Goal: Task Accomplishment & Management: Use online tool/utility

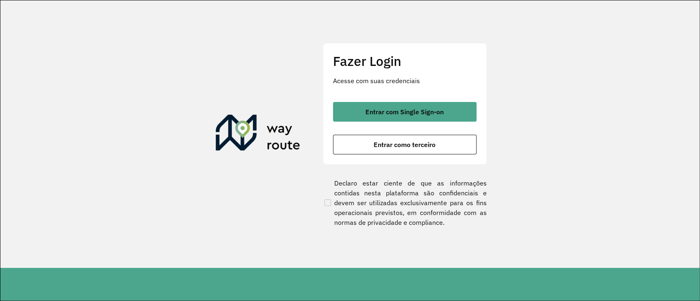
click at [414, 112] on span "Entrar com Single Sign-on" at bounding box center [404, 112] width 78 height 7
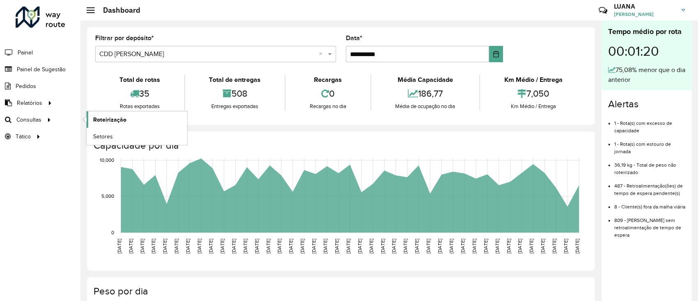
click at [97, 117] on span "Roteirização" at bounding box center [109, 120] width 33 height 9
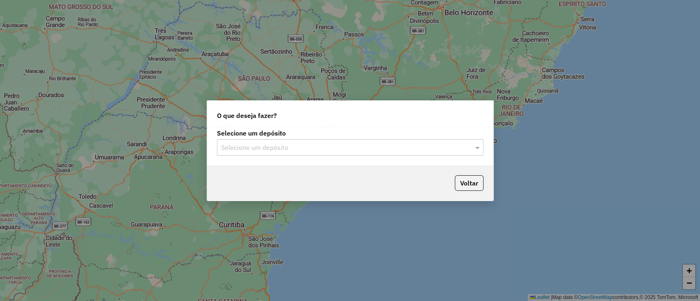
click at [296, 145] on input "text" at bounding box center [342, 148] width 242 height 10
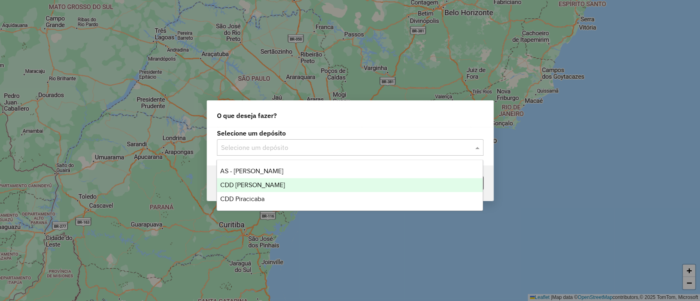
click at [271, 188] on div "CDD [PERSON_NAME]" at bounding box center [350, 185] width 266 height 14
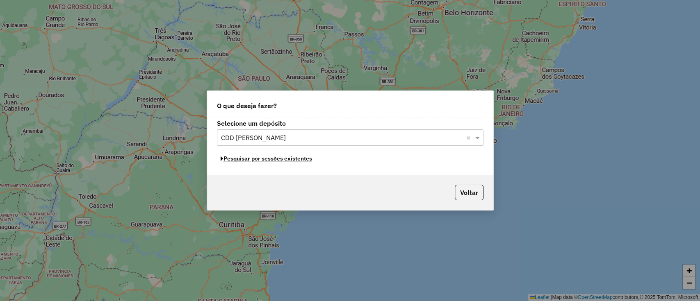
click at [285, 159] on button "Pesquisar por sessões existentes" at bounding box center [266, 159] width 99 height 13
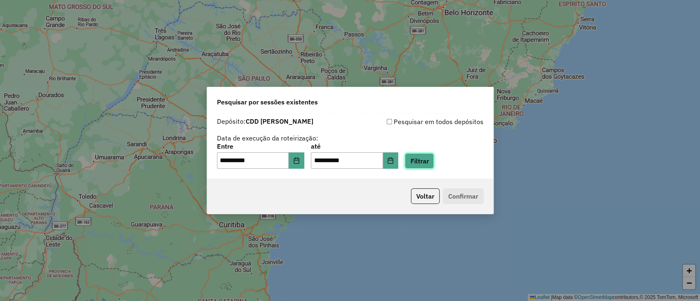
click at [429, 164] on button "Filtrar" at bounding box center [419, 161] width 29 height 16
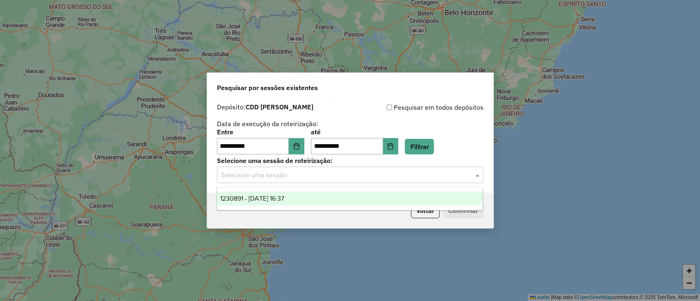
click at [265, 177] on input "text" at bounding box center [342, 176] width 242 height 10
click at [264, 203] on div "1230891 - 18/08/2025 16:37" at bounding box center [350, 199] width 266 height 14
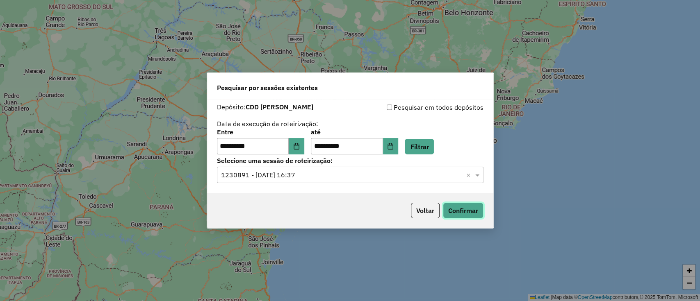
click at [479, 211] on button "Confirmar" at bounding box center [463, 211] width 41 height 16
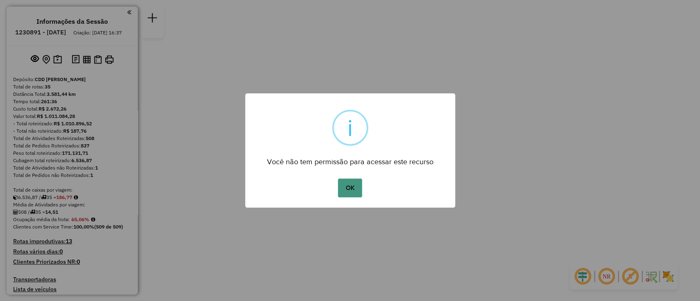
click at [341, 188] on button "OK" at bounding box center [350, 188] width 24 height 19
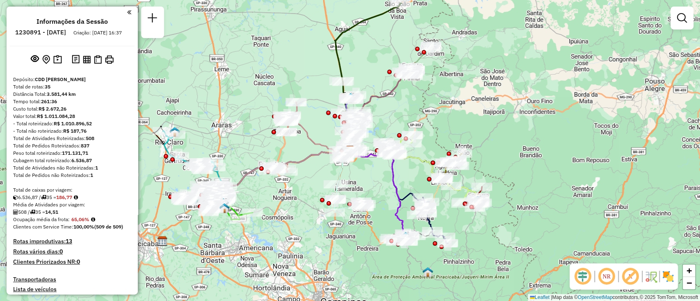
click at [585, 273] on em at bounding box center [583, 277] width 20 height 20
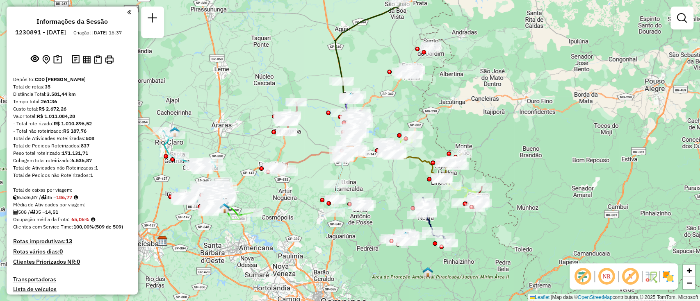
click at [641, 277] on img at bounding box center [642, 276] width 4 height 13
drag, startPoint x: 635, startPoint y: 276, endPoint x: 557, endPoint y: 157, distance: 142.6
click at [635, 276] on em at bounding box center [631, 277] width 20 height 20
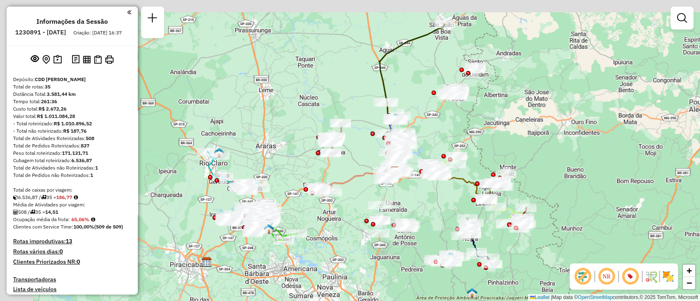
drag, startPoint x: 466, startPoint y: 102, endPoint x: 519, endPoint y: 130, distance: 60.3
click at [519, 130] on div "Janela de atendimento Grade de atendimento Capacidade Transportadoras Veículos …" at bounding box center [350, 150] width 700 height 301
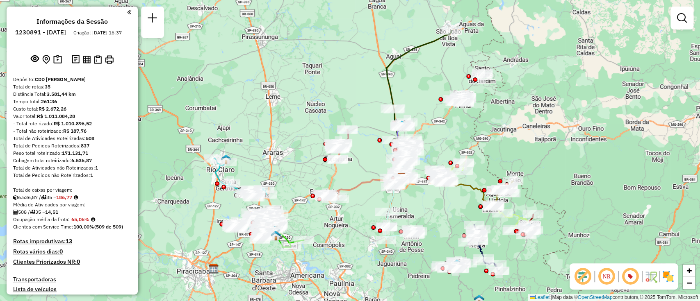
drag, startPoint x: 499, startPoint y: 134, endPoint x: 491, endPoint y: 135, distance: 8.3
click at [491, 135] on div "Janela de atendimento Grade de atendimento Capacidade Transportadoras Veículos …" at bounding box center [350, 150] width 700 height 301
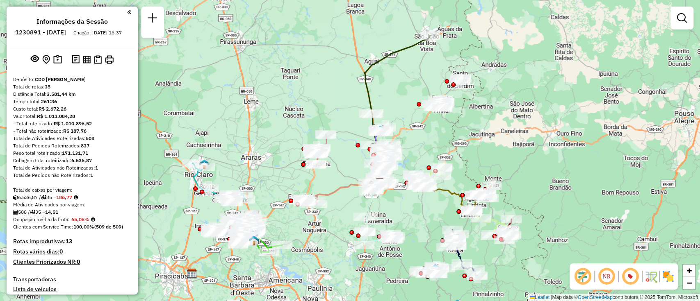
drag, startPoint x: 495, startPoint y: 116, endPoint x: 479, endPoint y: 120, distance: 16.4
click at [479, 120] on div "Janela de atendimento Grade de atendimento Capacidade Transportadoras Veículos …" at bounding box center [350, 150] width 700 height 301
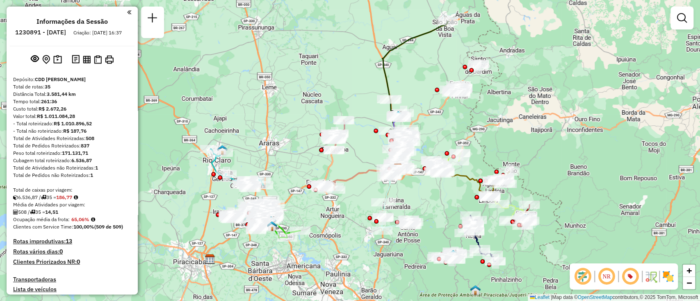
drag, startPoint x: 455, startPoint y: 137, endPoint x: 473, endPoint y: 123, distance: 22.7
click at [473, 123] on div "Janela de atendimento Grade de atendimento Capacidade Transportadoras Veículos …" at bounding box center [350, 150] width 700 height 301
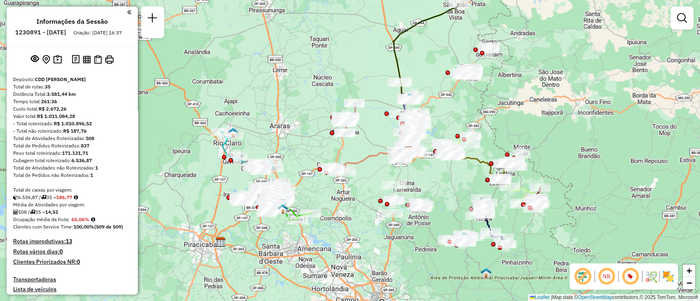
drag, startPoint x: 456, startPoint y: 125, endPoint x: 468, endPoint y: 107, distance: 21.4
click at [468, 107] on div "Janela de atendimento Grade de atendimento Capacidade Transportadoras Veículos …" at bounding box center [350, 150] width 700 height 301
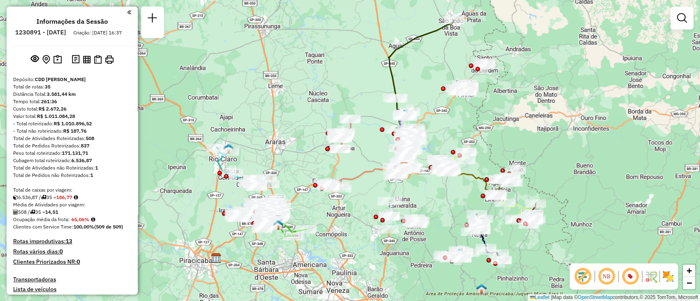
drag, startPoint x: 479, startPoint y: 98, endPoint x: 473, endPoint y: 115, distance: 17.6
click at [473, 115] on div "Janela de atendimento Grade de atendimento Capacidade Transportadoras Veículos …" at bounding box center [350, 150] width 700 height 301
click at [82, 164] on strong "6.536,87" at bounding box center [81, 160] width 21 height 6
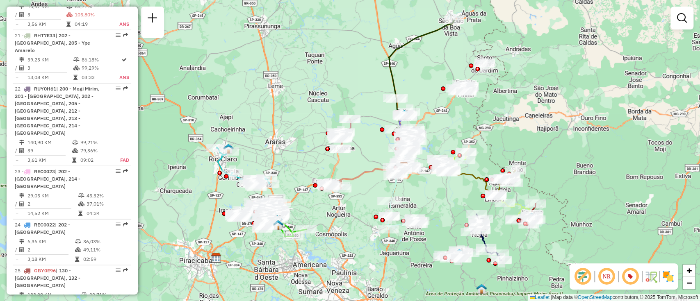
scroll to position [1312, 0]
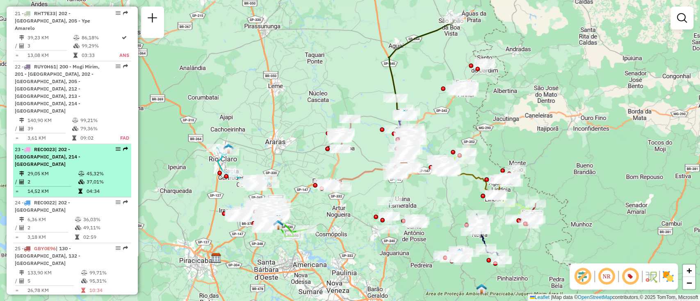
click at [70, 146] on span "| 202 - Jardim Santa Monica III, 214 - Mogi Guaçu" at bounding box center [48, 156] width 66 height 21
select select "**********"
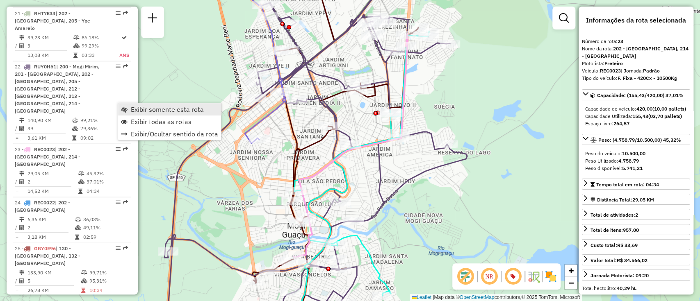
click at [175, 110] on span "Exibir somente esta rota" at bounding box center [167, 109] width 73 height 7
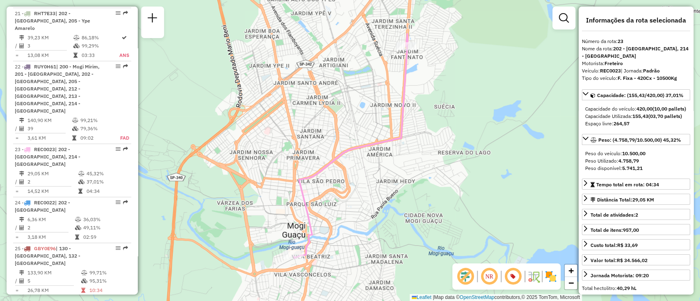
click at [407, 98] on icon at bounding box center [351, 146] width 114 height 224
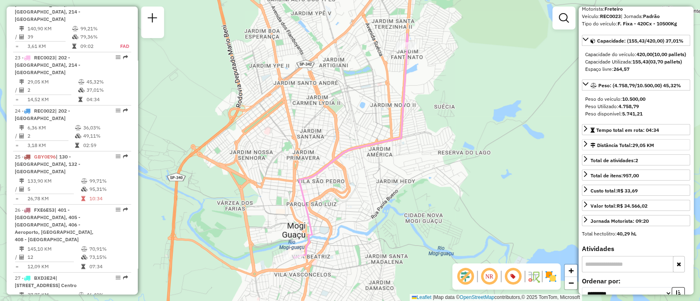
scroll to position [164, 0]
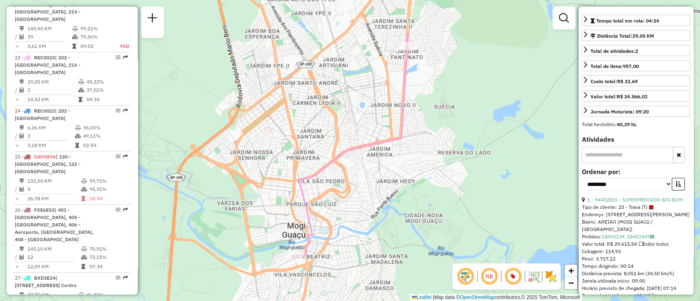
drag, startPoint x: 624, startPoint y: 158, endPoint x: 650, endPoint y: 143, distance: 29.6
click at [650, 143] on div "**********" at bounding box center [636, 151] width 115 height 288
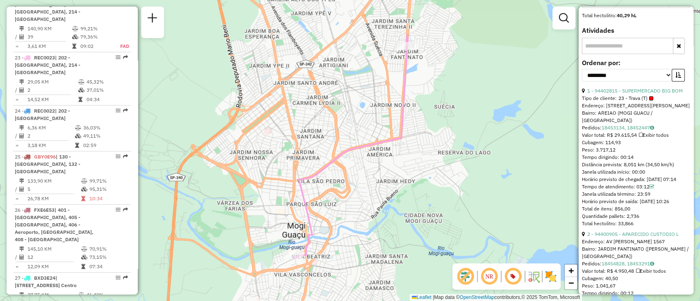
scroll to position [368, 0]
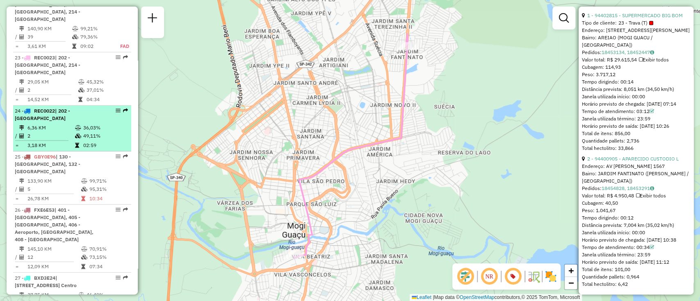
click at [75, 134] on icon at bounding box center [78, 136] width 6 height 5
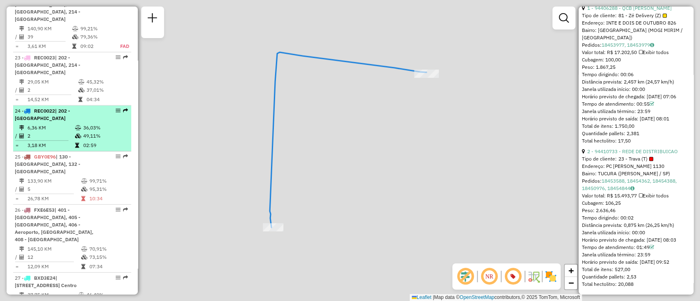
scroll to position [361, 0]
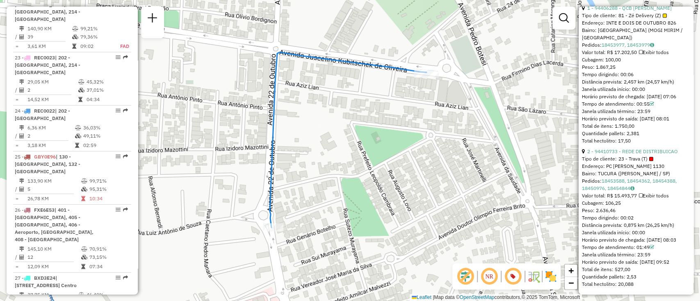
click at [379, 71] on icon at bounding box center [348, 140] width 157 height 176
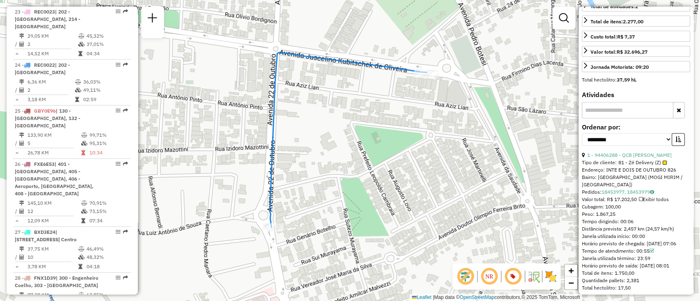
scroll to position [103, 0]
